Goal: Navigation & Orientation: Find specific page/section

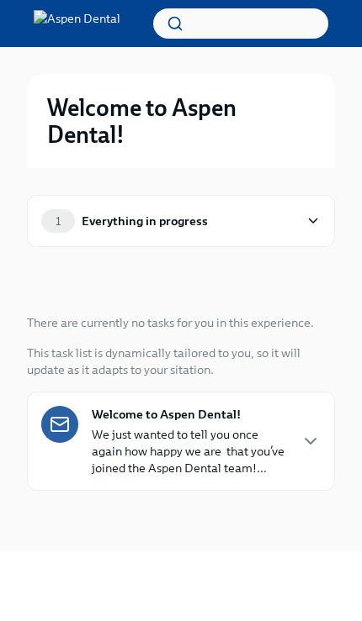
click at [298, 219] on div "1 Everything in progress" at bounding box center [180, 221] width 279 height 24
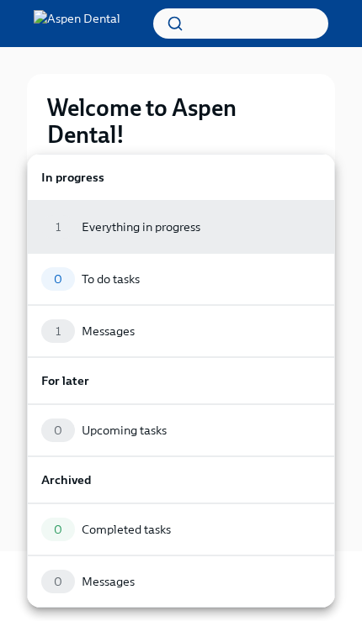
click at [230, 334] on div "1 Messages" at bounding box center [180, 331] width 279 height 24
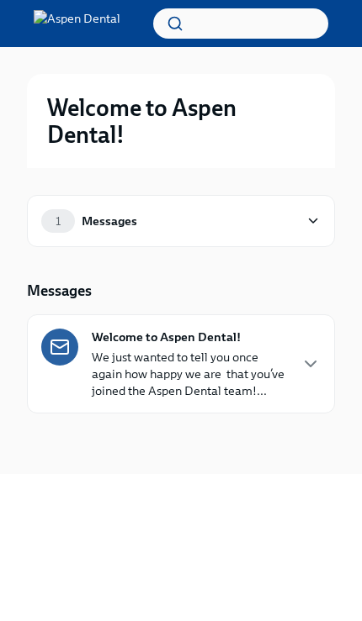
click at [297, 217] on div "1 Messages" at bounding box center [169, 221] width 257 height 24
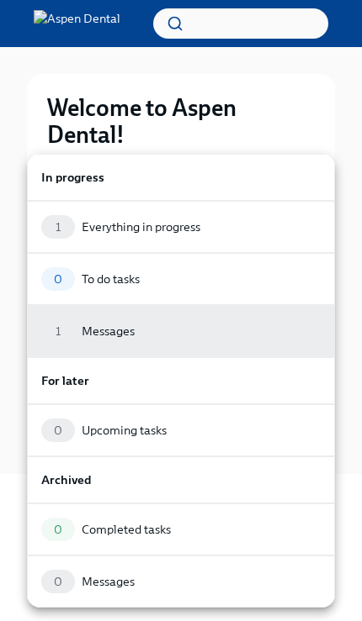
click at [225, 329] on div "1 Messages" at bounding box center [180, 331] width 279 height 24
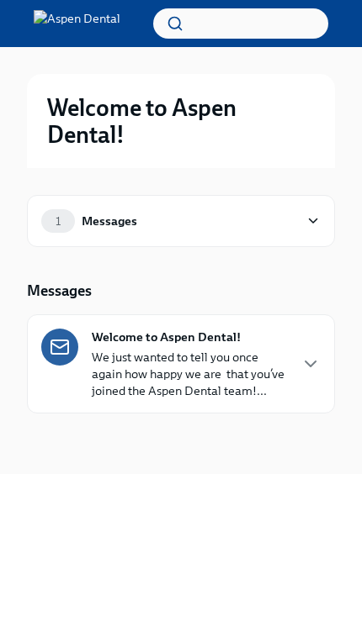
click at [261, 371] on p "We just wanted to tell you once again how happy we are  that you’ve joined the …" at bounding box center [189, 374] width 195 height 50
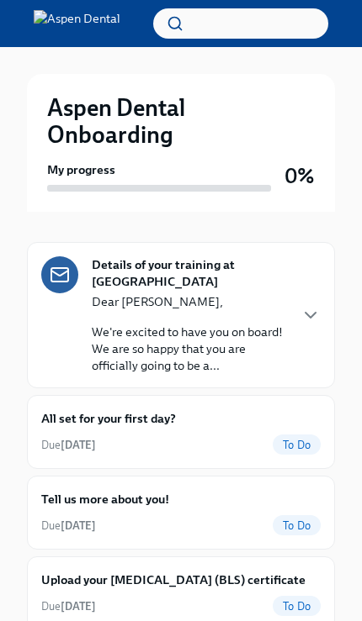
scroll to position [117, 0]
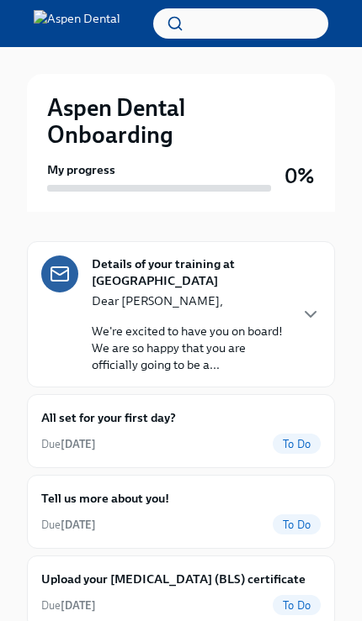
click at [308, 308] on icon "button" at bounding box center [310, 314] width 20 height 20
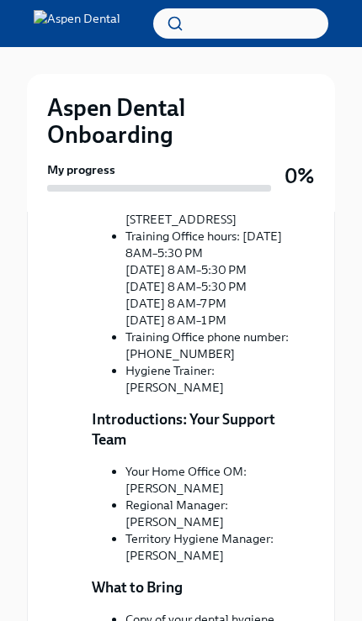
scroll to position [616, 0]
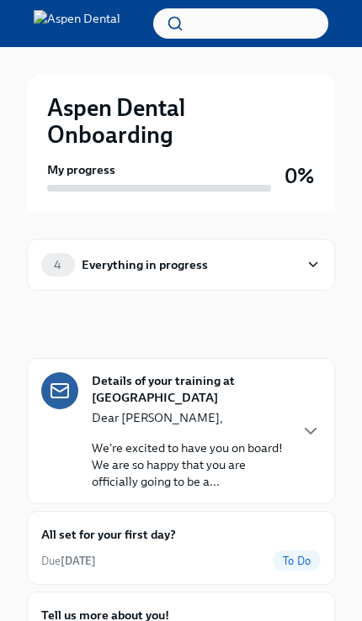
click at [302, 435] on icon "button" at bounding box center [310, 431] width 20 height 20
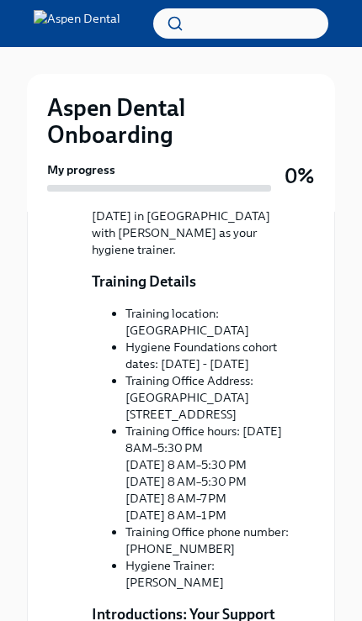
scroll to position [420, 0]
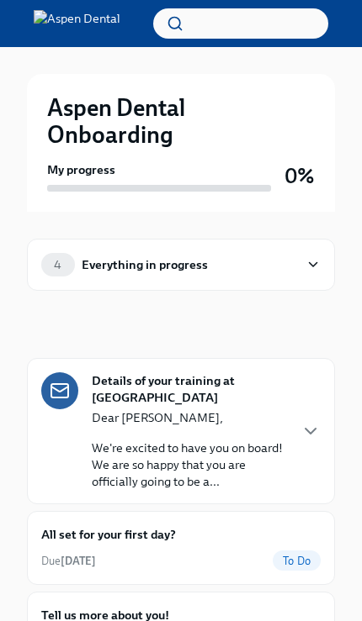
click at [314, 267] on icon at bounding box center [312, 264] width 15 height 17
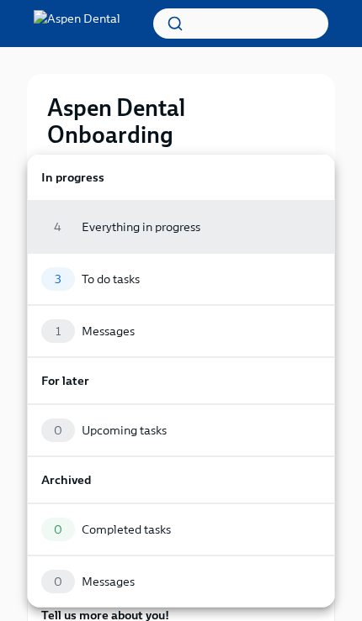
click at [266, 280] on div "3 To do tasks" at bounding box center [180, 279] width 279 height 24
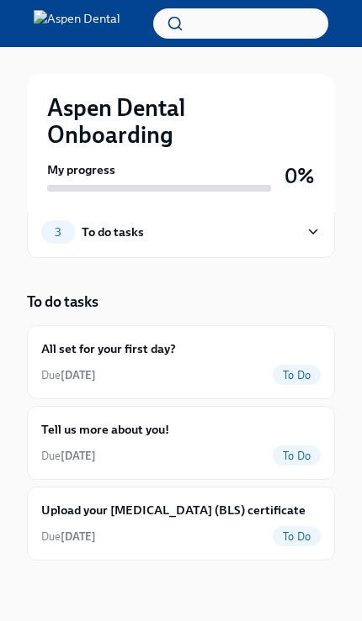
scroll to position [69, 0]
click at [299, 369] on span "To Do" at bounding box center [296, 375] width 48 height 13
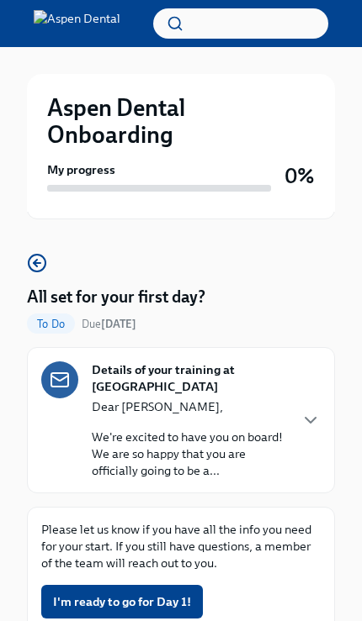
scroll to position [77, 0]
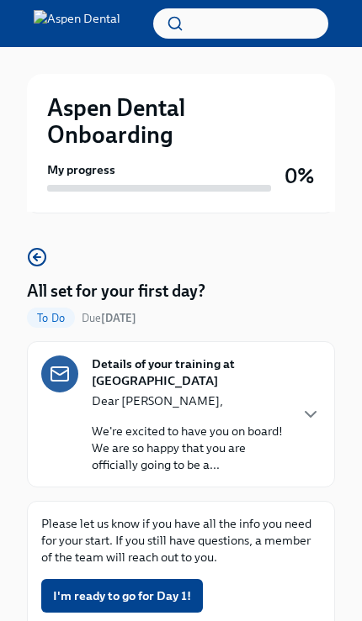
click at [306, 416] on icon "button" at bounding box center [310, 414] width 20 height 20
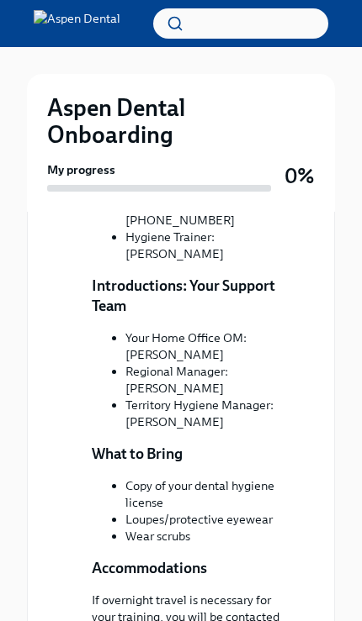
scroll to position [783, 0]
